Goal: Task Accomplishment & Management: Use online tool/utility

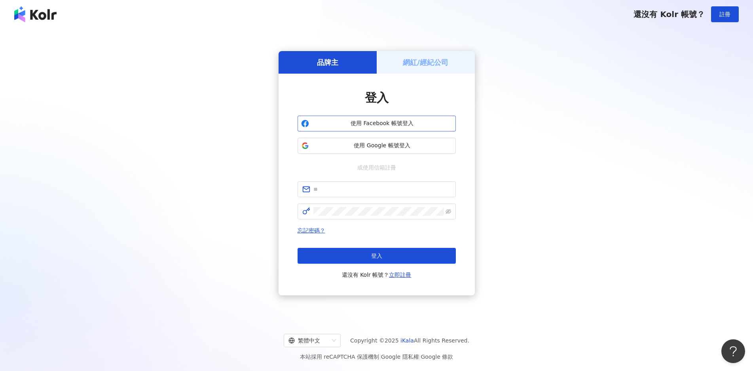
click at [381, 120] on span "使用 Facebook 帳號登入" at bounding box center [382, 124] width 140 height 8
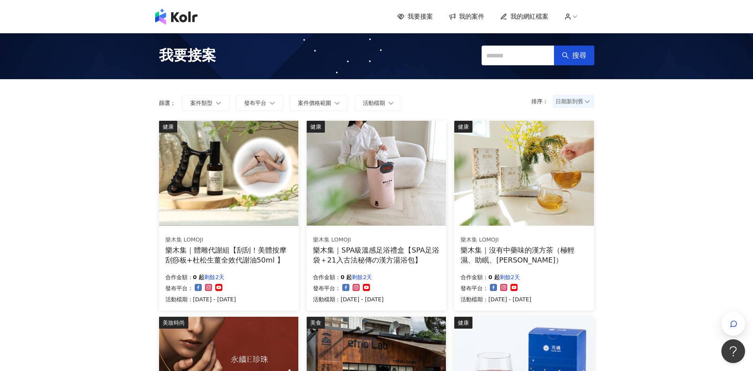
click at [584, 103] on div "日期新到舊" at bounding box center [574, 101] width 42 height 13
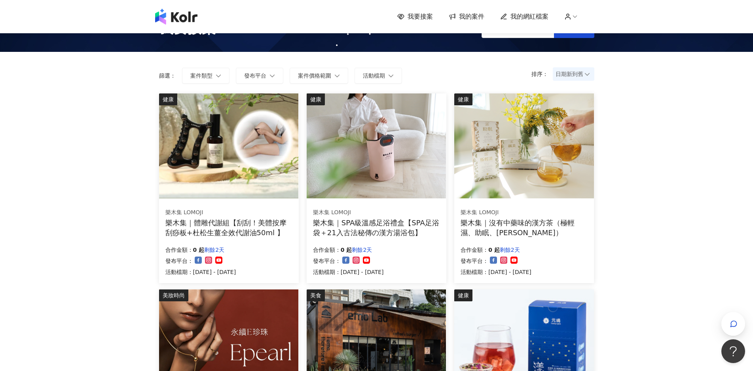
scroll to position [40, 0]
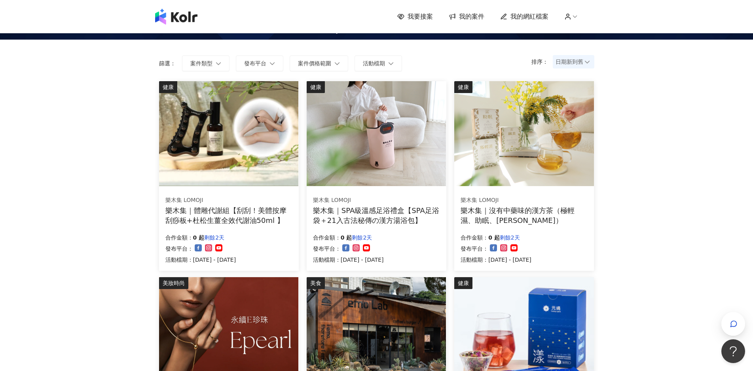
click at [570, 62] on span "日期新到舊" at bounding box center [574, 62] width 36 height 12
click at [576, 108] on div "日期新到舊" at bounding box center [573, 105] width 29 height 9
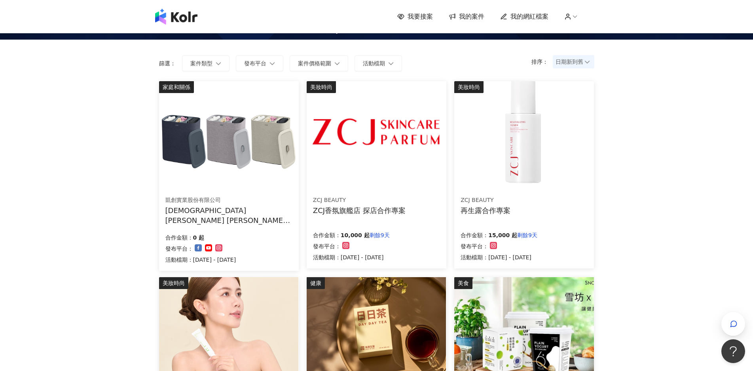
drag, startPoint x: 240, startPoint y: 132, endPoint x: 624, endPoint y: 179, distance: 386.9
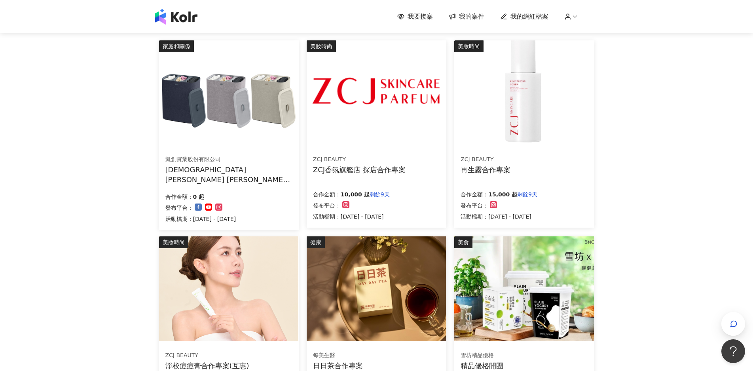
scroll to position [79, 0]
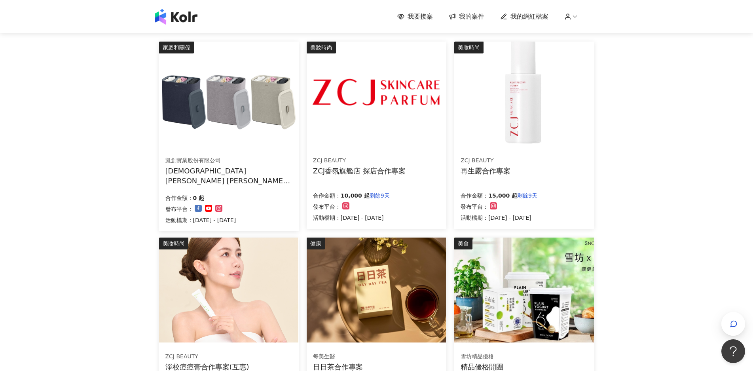
click at [278, 124] on img at bounding box center [228, 94] width 139 height 105
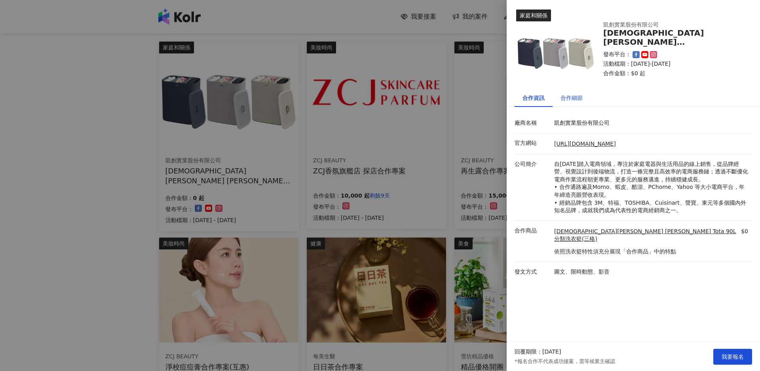
click at [573, 98] on div "合作細節" at bounding box center [572, 97] width 22 height 9
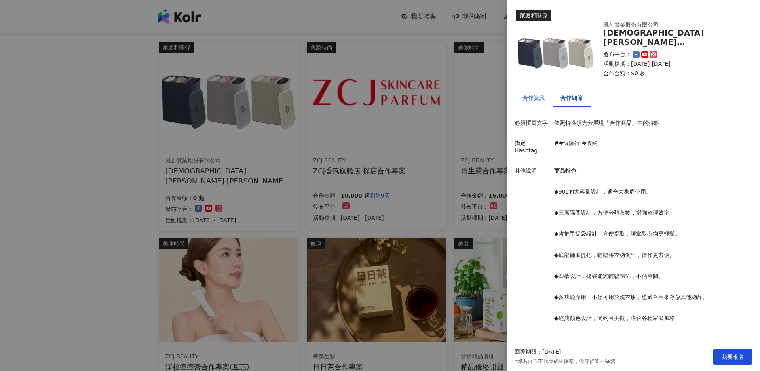
click at [530, 101] on div "合作資訊" at bounding box center [534, 97] width 22 height 9
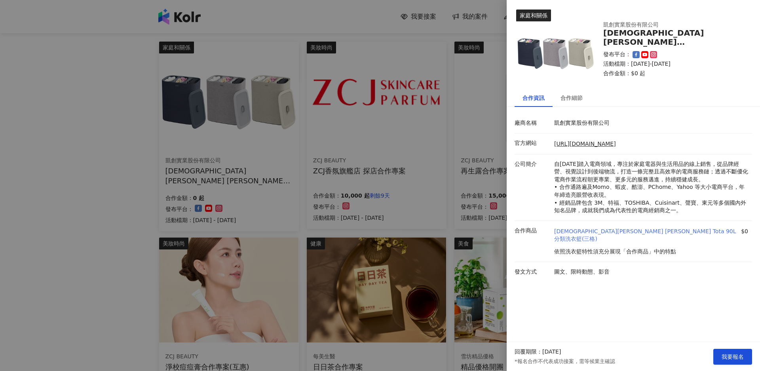
click at [605, 234] on link "[DEMOGRAPHIC_DATA][PERSON_NAME] [PERSON_NAME] Tota 90L 分類洗衣籃(三格)" at bounding box center [646, 235] width 185 height 15
click at [572, 102] on div "合作細節" at bounding box center [572, 98] width 38 height 18
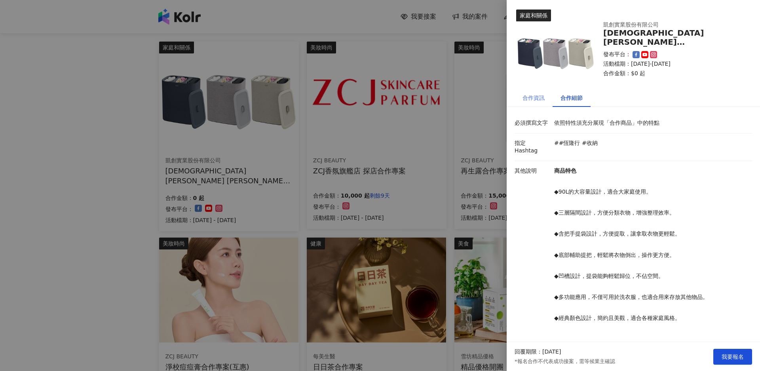
click at [534, 103] on div "合作資訊" at bounding box center [534, 98] width 38 height 18
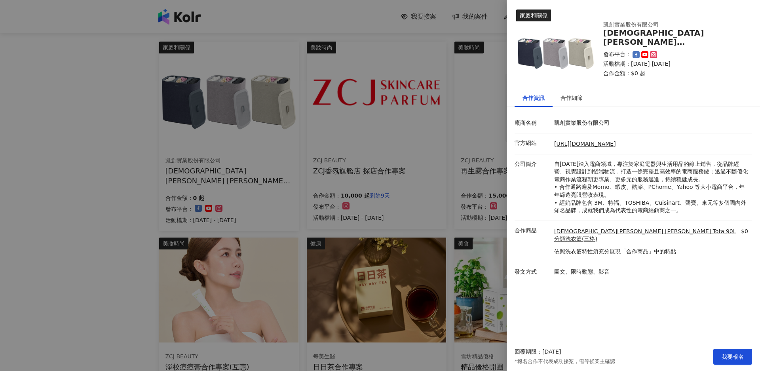
click at [0, 173] on div at bounding box center [380, 185] width 760 height 371
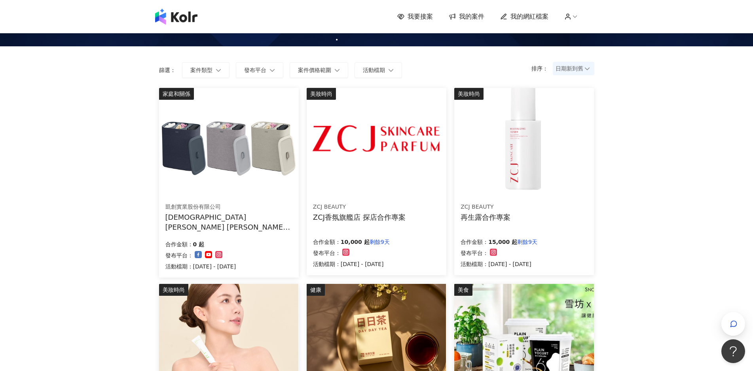
scroll to position [0, 0]
